Goal: Information Seeking & Learning: Learn about a topic

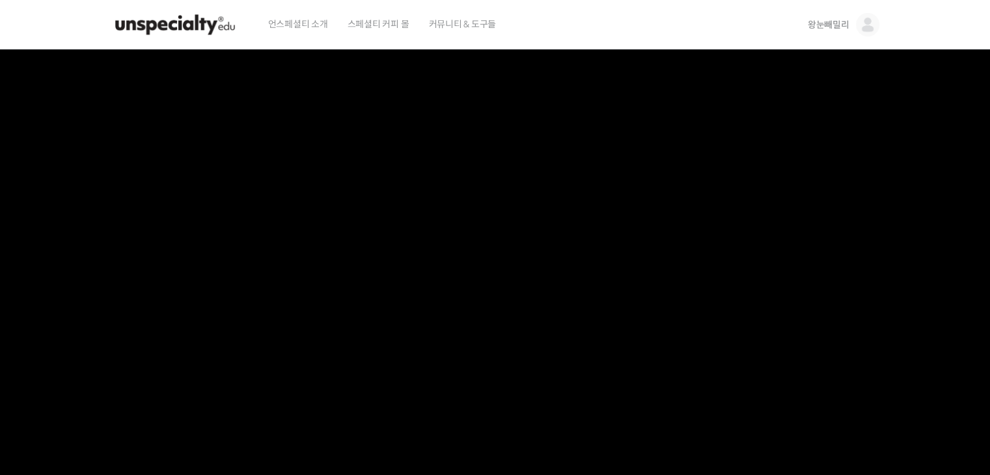
click at [175, 21] on img at bounding box center [175, 24] width 128 height 39
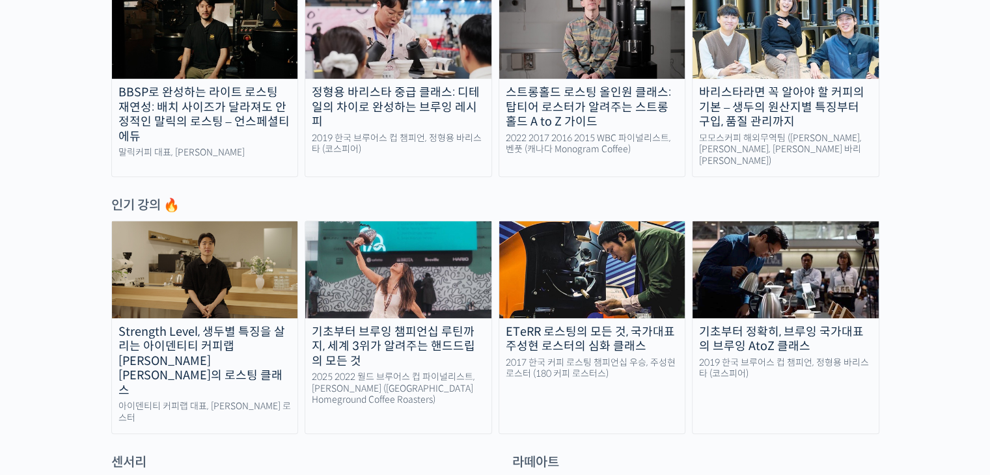
click at [751, 282] on img at bounding box center [785, 269] width 186 height 96
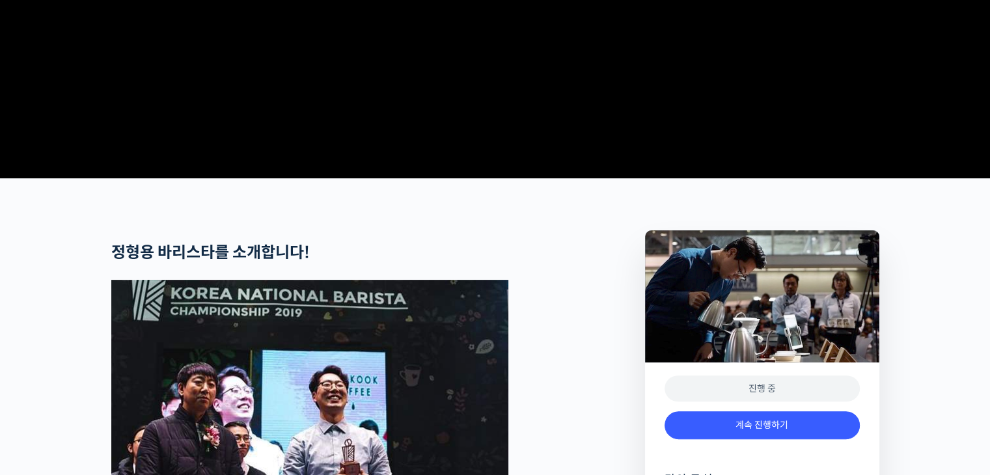
scroll to position [456, 0]
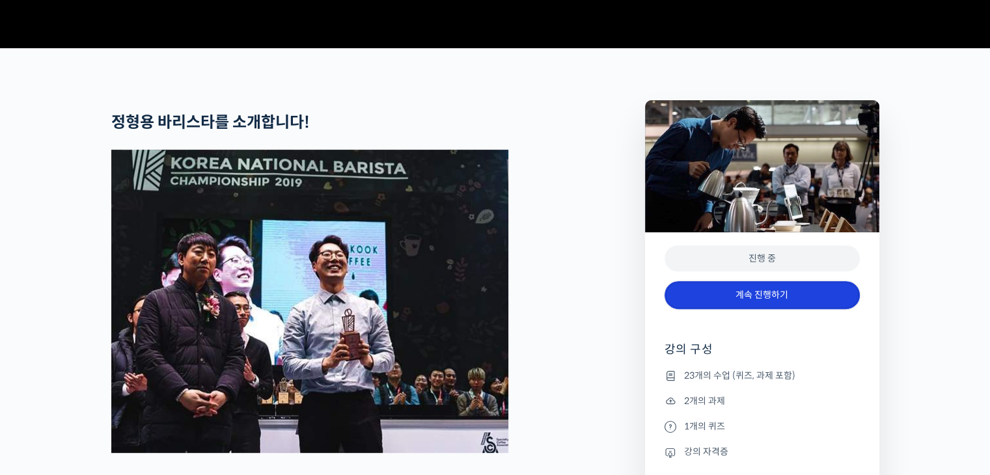
click at [746, 309] on link "계속 진행하기" at bounding box center [761, 295] width 195 height 28
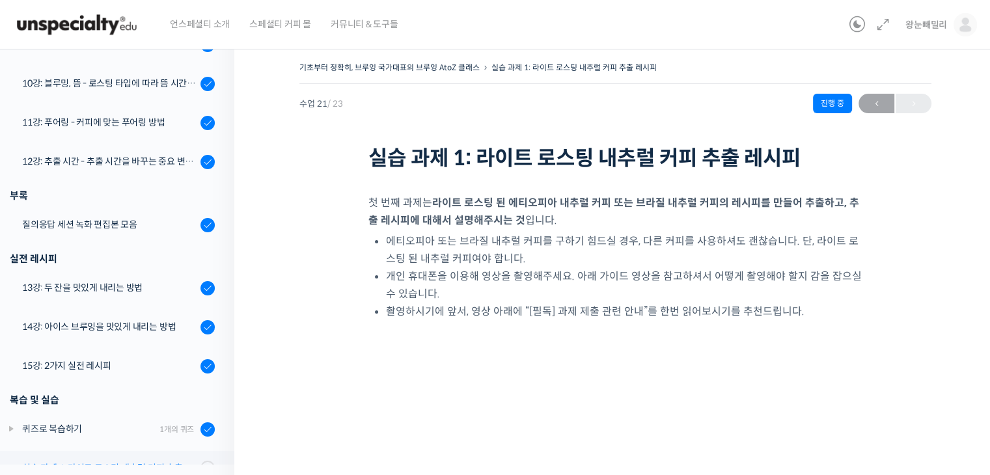
scroll to position [625, 0]
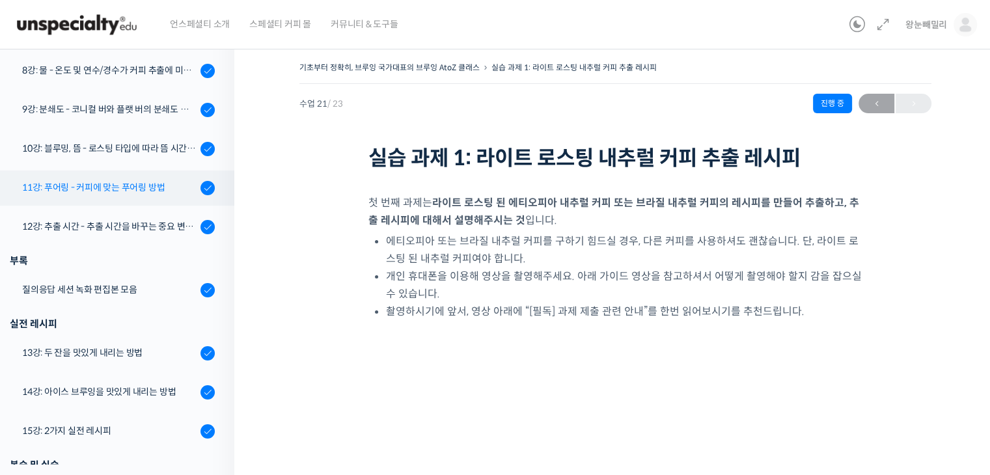
click at [138, 185] on div "11강: 푸어링 - 커피에 맞는 푸어링 방법" at bounding box center [109, 187] width 174 height 14
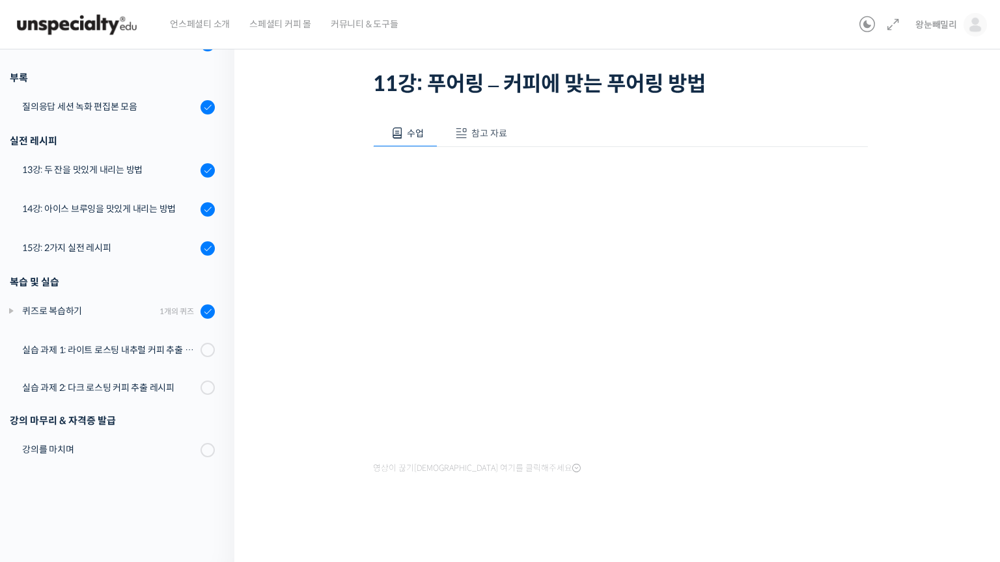
scroll to position [733, 0]
